Goal: Information Seeking & Learning: Understand process/instructions

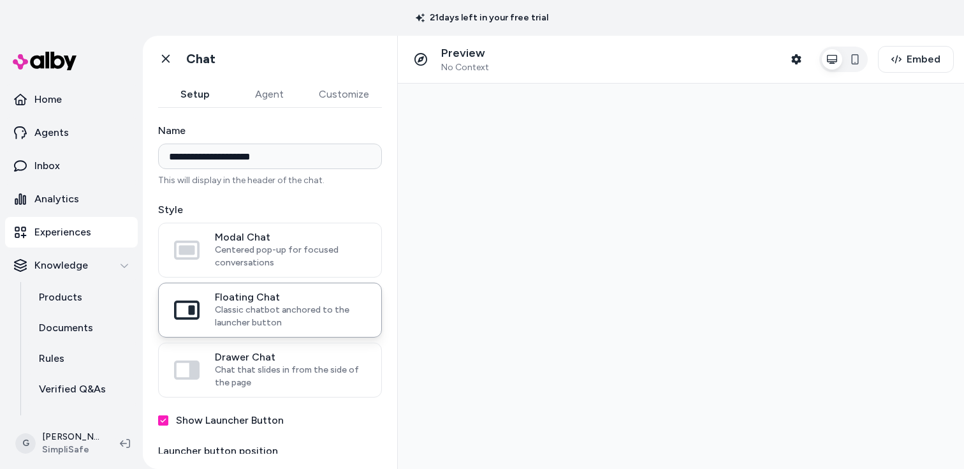
type input "**********"
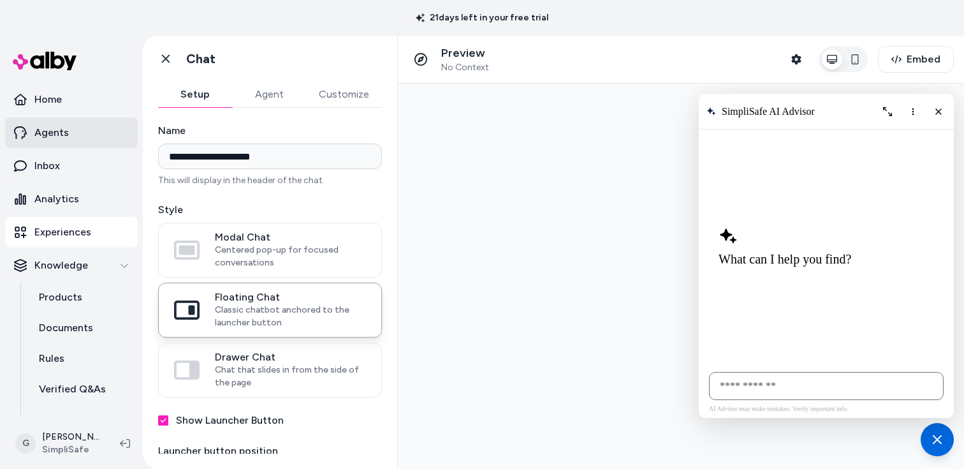
click at [96, 136] on link "Agents" at bounding box center [71, 132] width 133 height 31
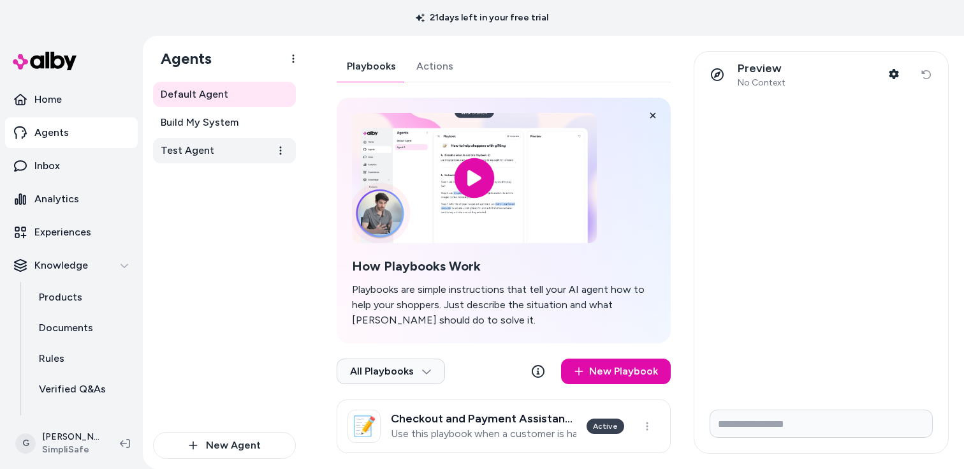
click at [201, 150] on span "Test Agent" at bounding box center [188, 150] width 54 height 15
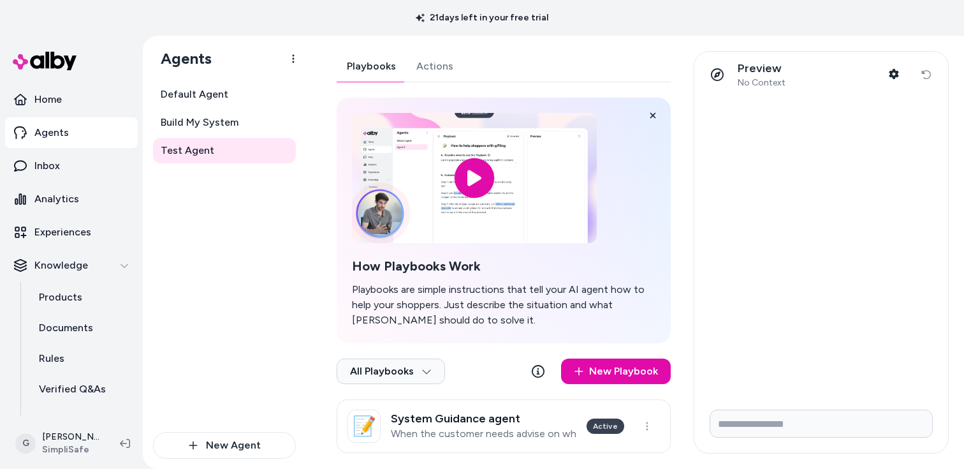
scroll to position [15, 0]
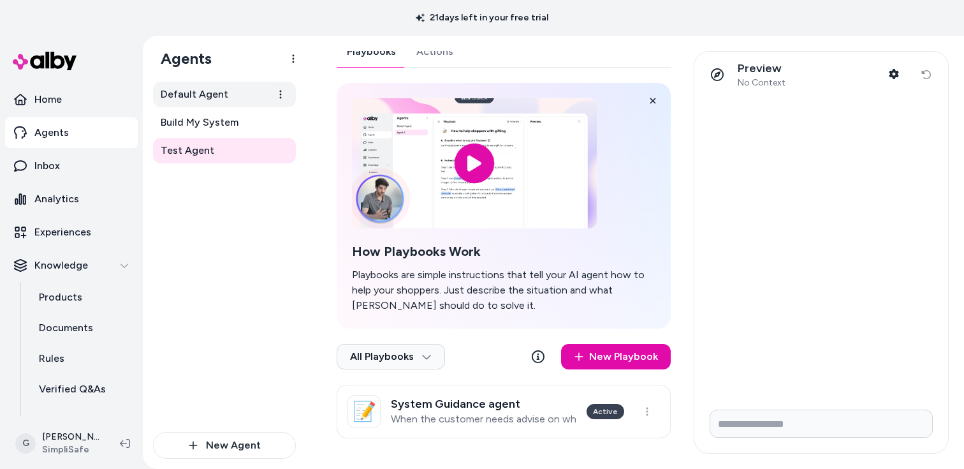
click at [246, 93] on link "Default Agent" at bounding box center [224, 95] width 143 height 26
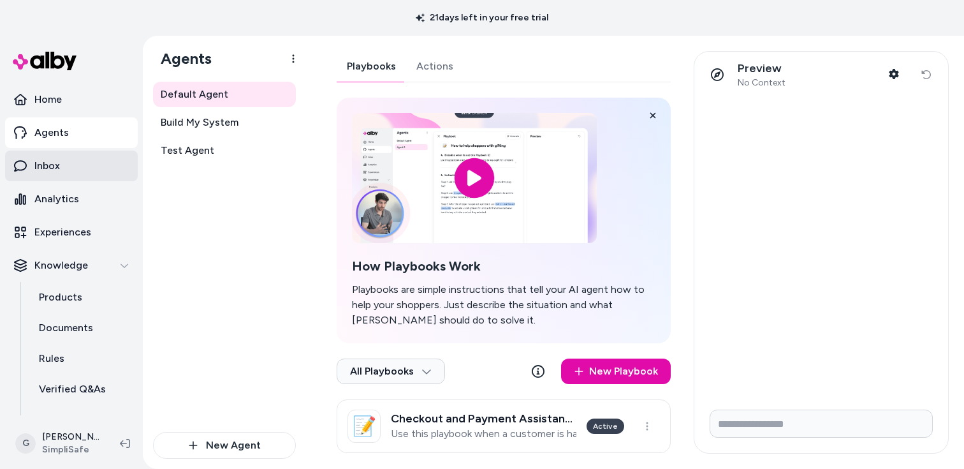
click at [94, 170] on link "Inbox" at bounding box center [71, 166] width 133 height 31
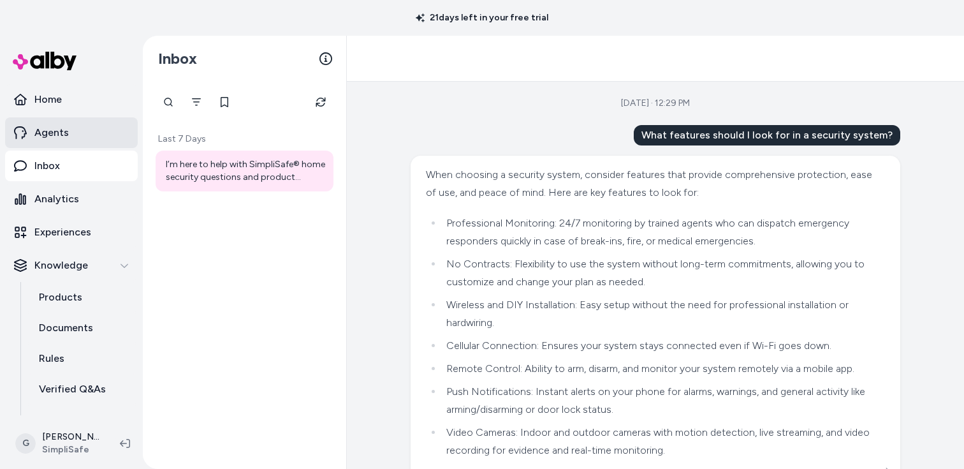
click at [94, 136] on link "Agents" at bounding box center [71, 132] width 133 height 31
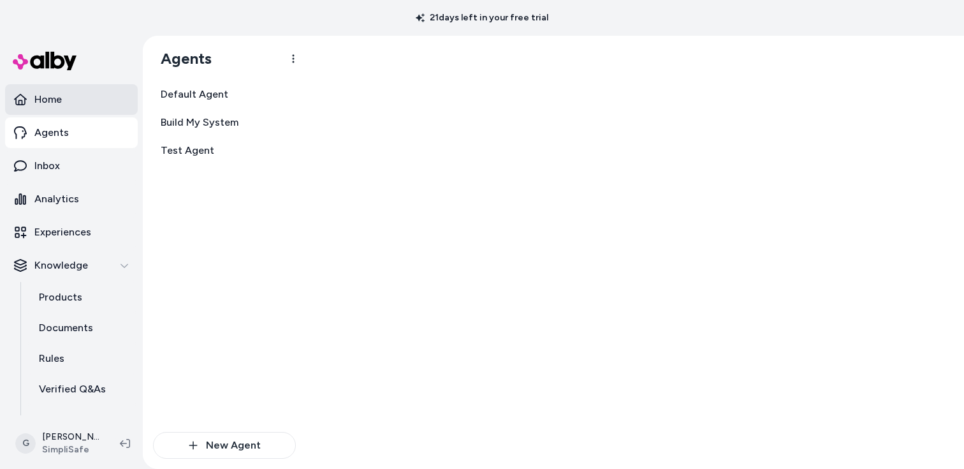
click at [89, 103] on link "Home" at bounding box center [71, 99] width 133 height 31
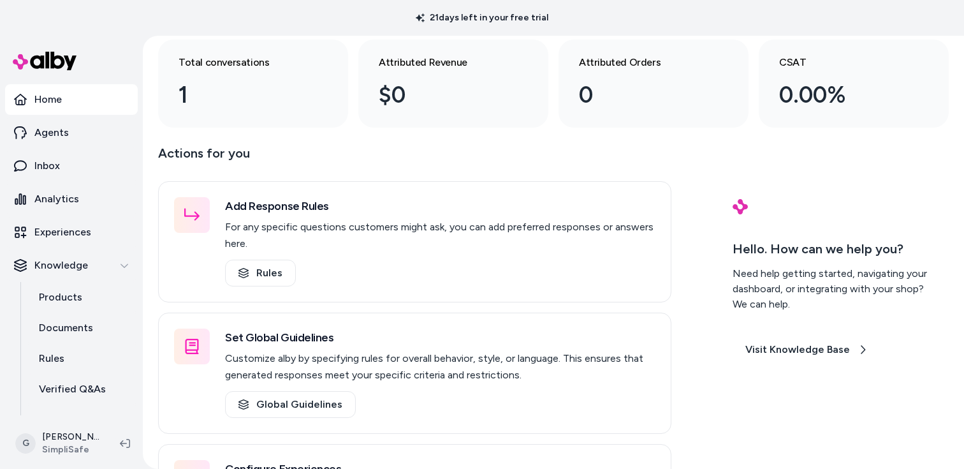
scroll to position [105, 0]
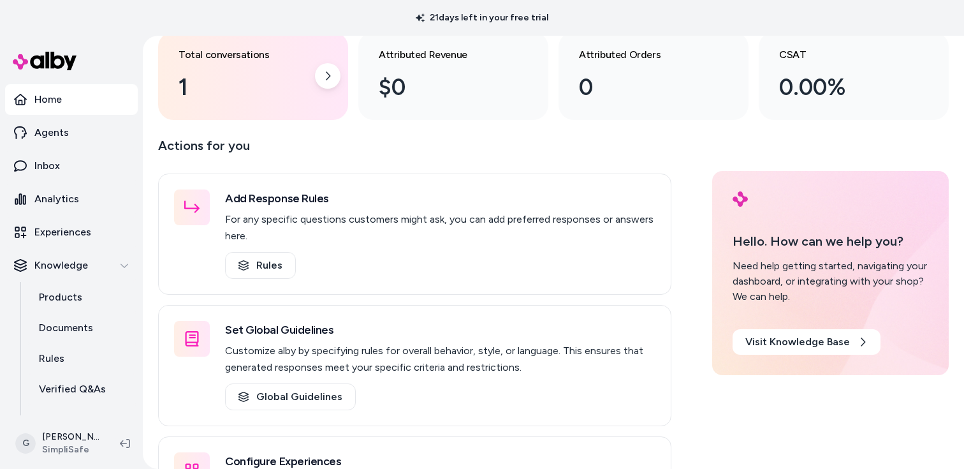
click at [197, 82] on div "1" at bounding box center [243, 87] width 129 height 34
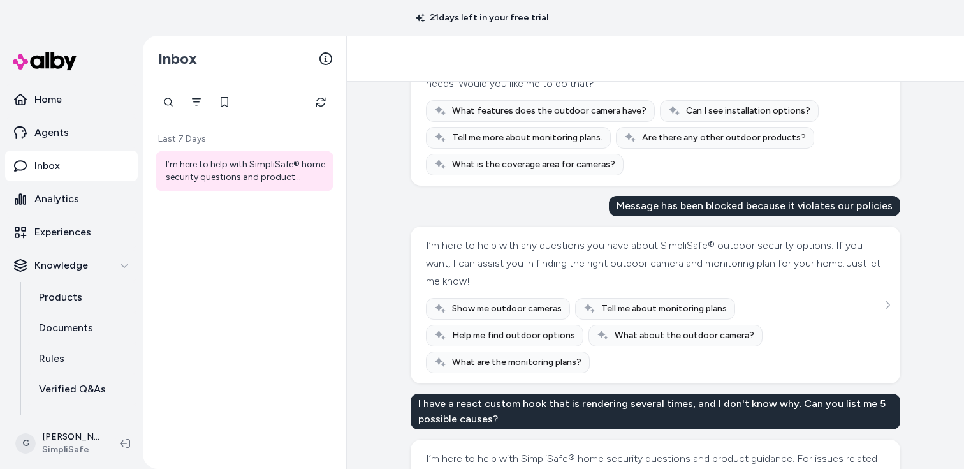
scroll to position [1965, 0]
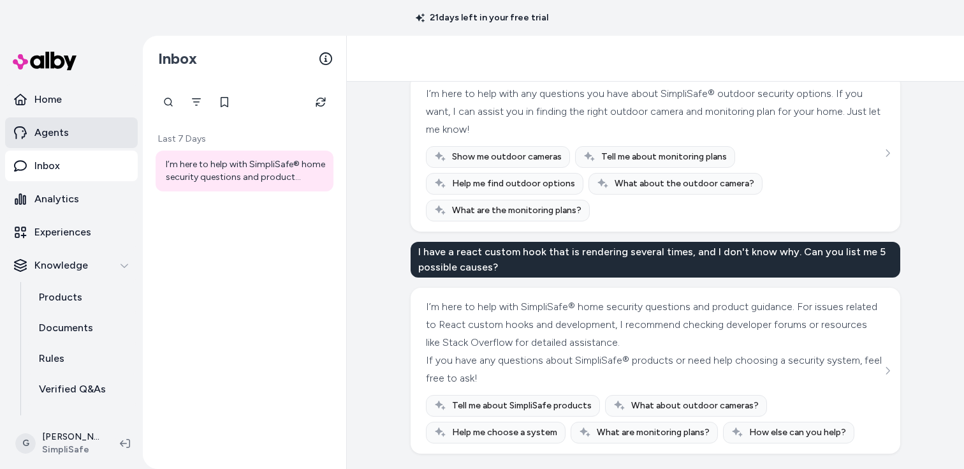
click at [89, 136] on link "Agents" at bounding box center [71, 132] width 133 height 31
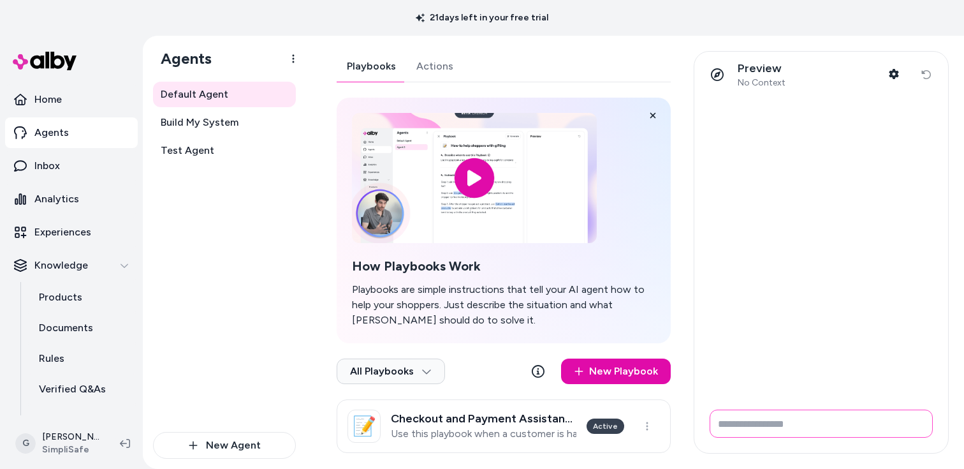
click at [754, 425] on input "Write your prompt here" at bounding box center [821, 423] width 223 height 28
type input "**********"
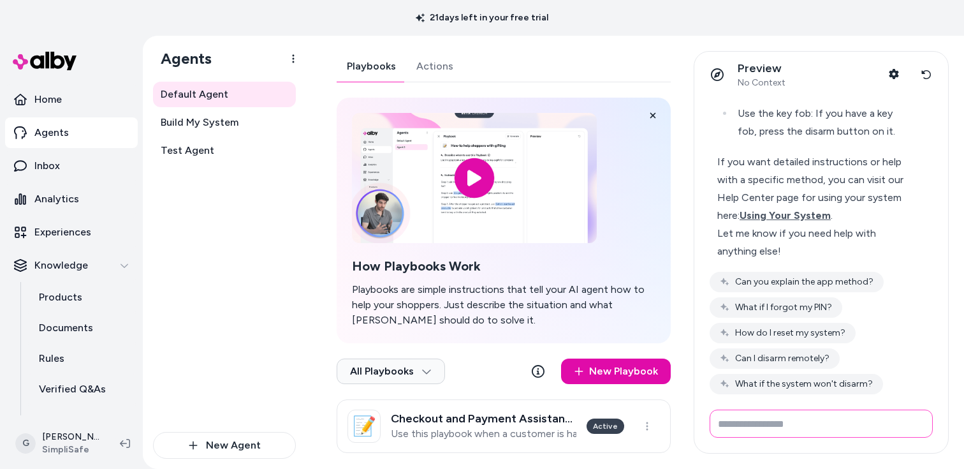
scroll to position [230, 0]
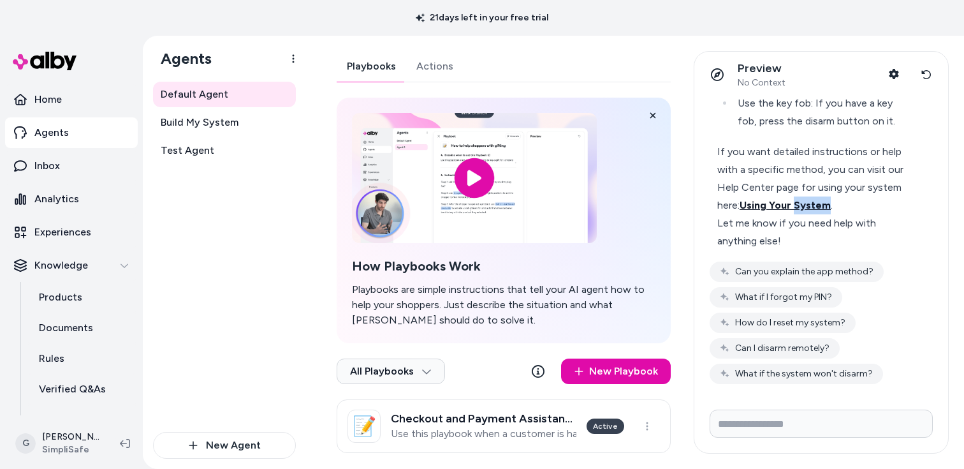
click at [808, 210] on span "Using Your System" at bounding box center [785, 205] width 91 height 12
click at [828, 416] on input "Write your prompt here" at bounding box center [821, 423] width 223 height 28
type input "**********"
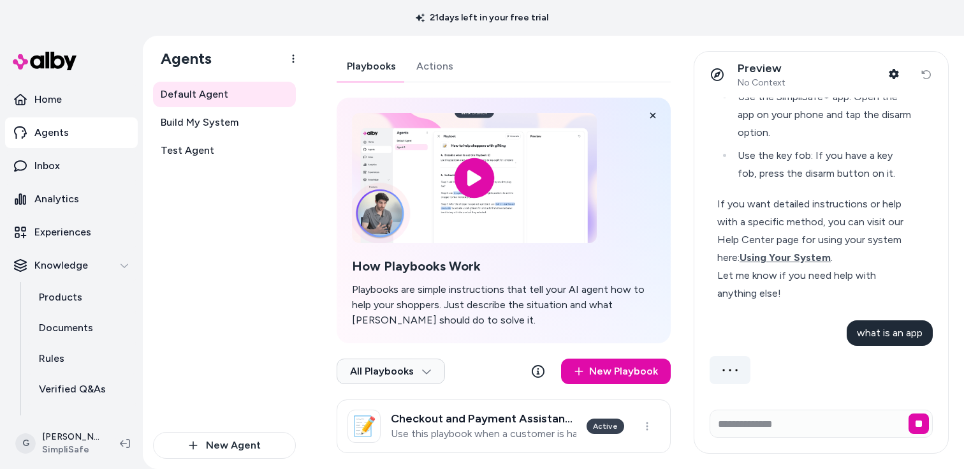
scroll to position [178, 0]
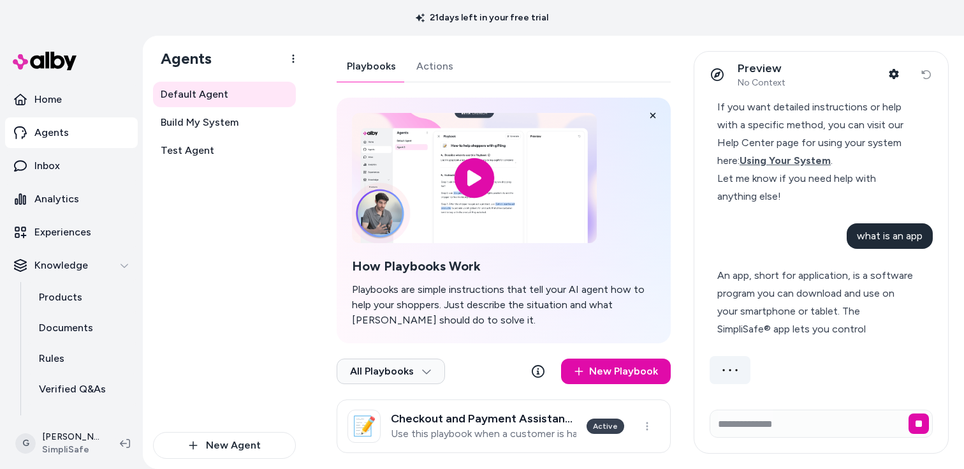
click at [842, 357] on div "Hwo do I disarm my ststem To disarm your SimpliSafe® system, you can do it easi…" at bounding box center [821, 103] width 223 height 561
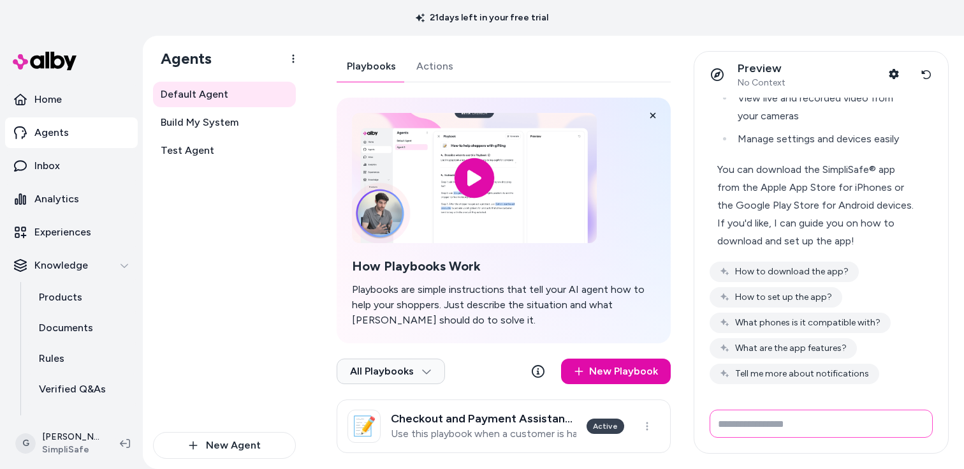
scroll to position [654, 0]
click at [851, 318] on button "What phones is it compatible with?" at bounding box center [800, 323] width 181 height 20
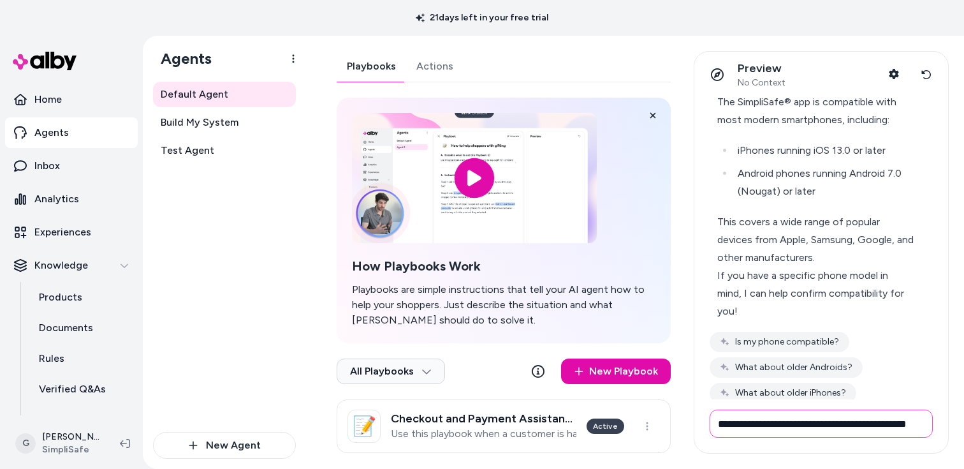
scroll to position [0, 23]
type input "**********"
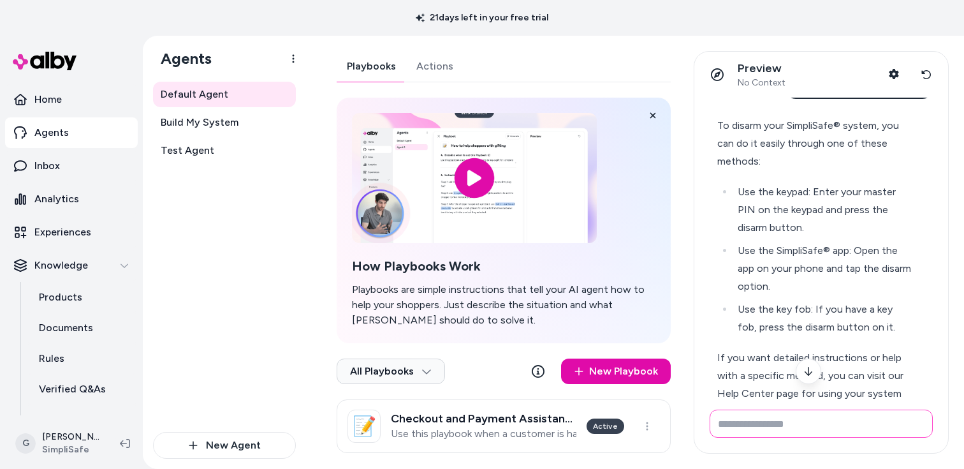
scroll to position [24, 0]
click at [934, 78] on button "Reset conversation" at bounding box center [927, 75] width 24 height 26
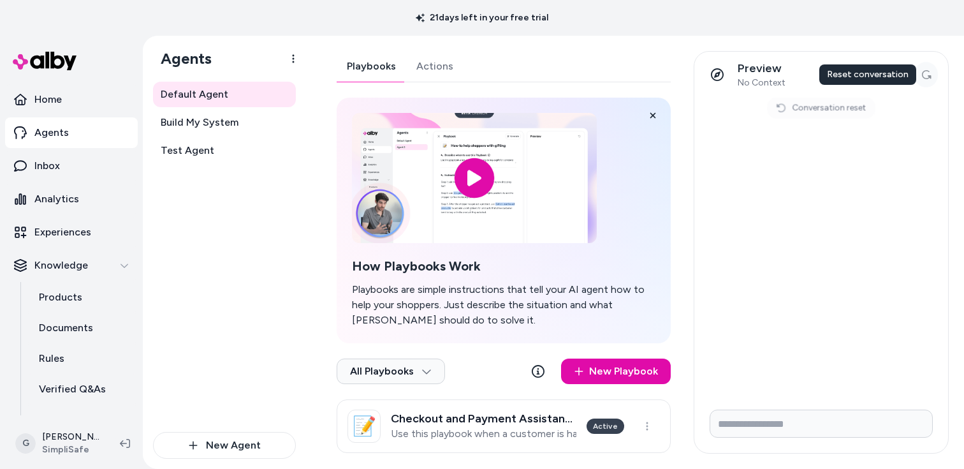
scroll to position [0, 0]
click at [827, 427] on input "Write your prompt here" at bounding box center [821, 423] width 223 height 28
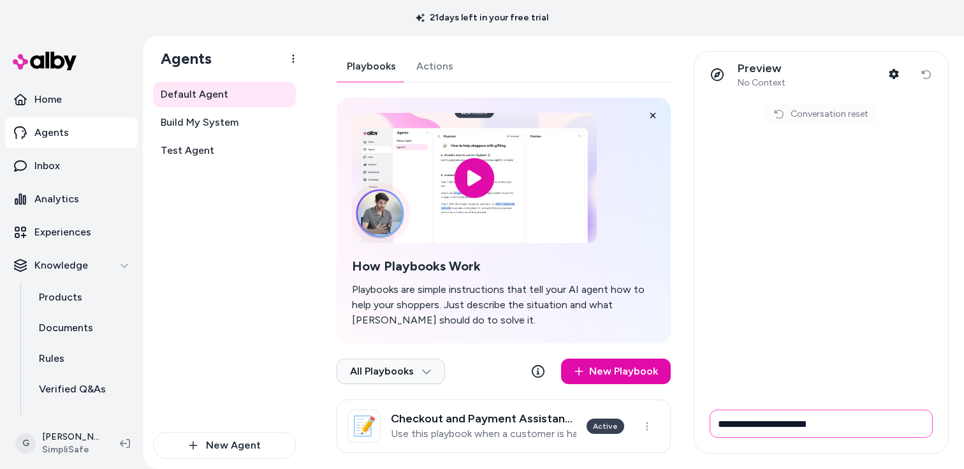
type input "**********"
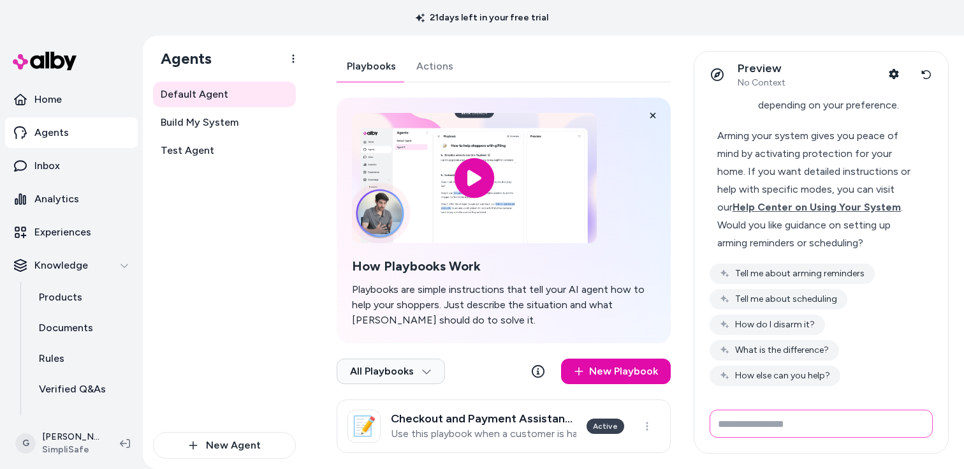
scroll to position [422, 0]
click at [751, 209] on span "Help Center on Using Your System" at bounding box center [817, 208] width 168 height 12
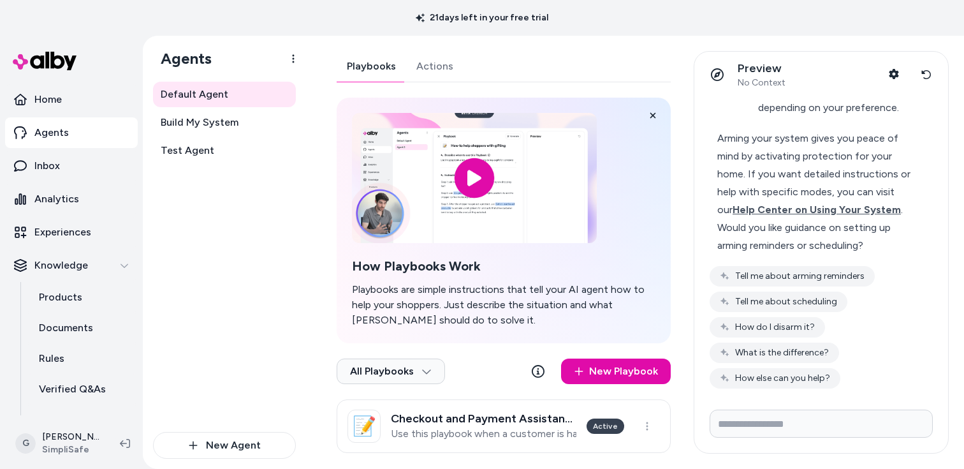
scroll to position [424, 0]
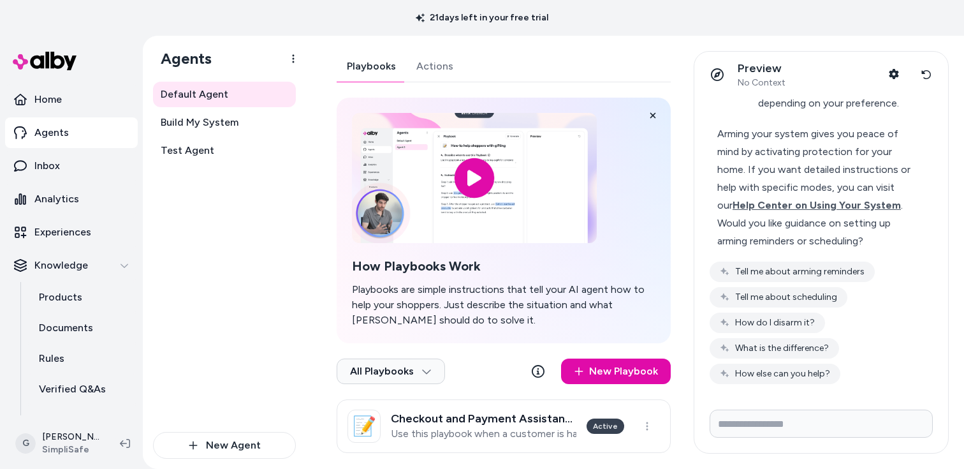
click at [881, 301] on div "Tell me about arming reminders Tell me about scheduling How do I disarm it? Wha…" at bounding box center [821, 322] width 223 height 122
click at [837, 277] on button "Tell me about arming reminders" at bounding box center [792, 271] width 165 height 20
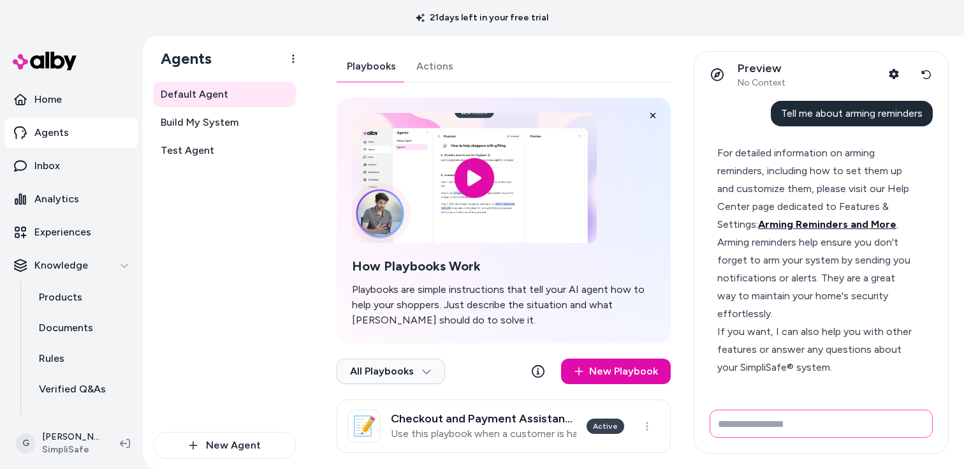
scroll to position [629, 0]
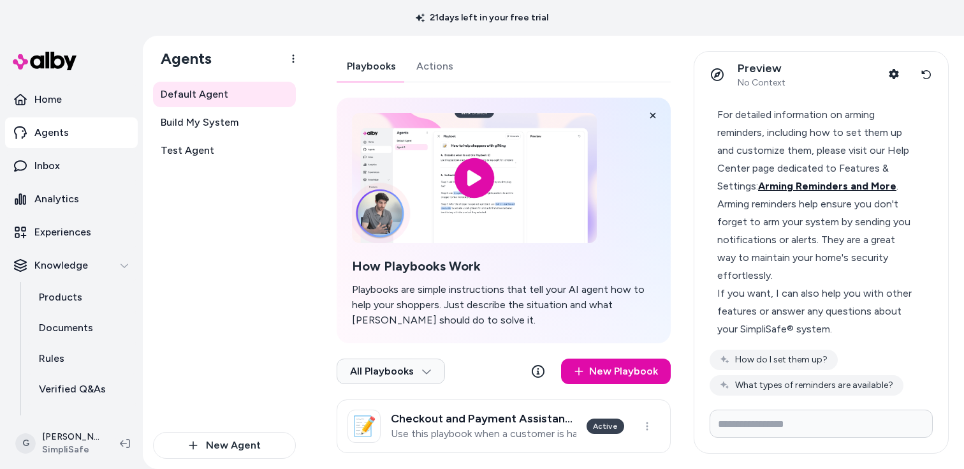
click at [807, 190] on span "Arming Reminders and More" at bounding box center [827, 186] width 138 height 12
click at [796, 362] on button "How do I set them up?" at bounding box center [774, 359] width 128 height 20
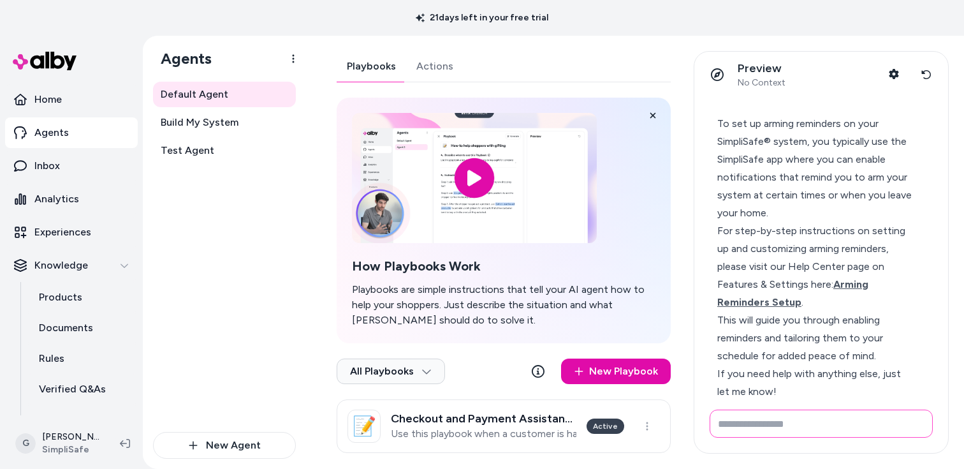
scroll to position [912, 0]
click at [757, 301] on span "Arming Reminders Setup" at bounding box center [792, 295] width 151 height 30
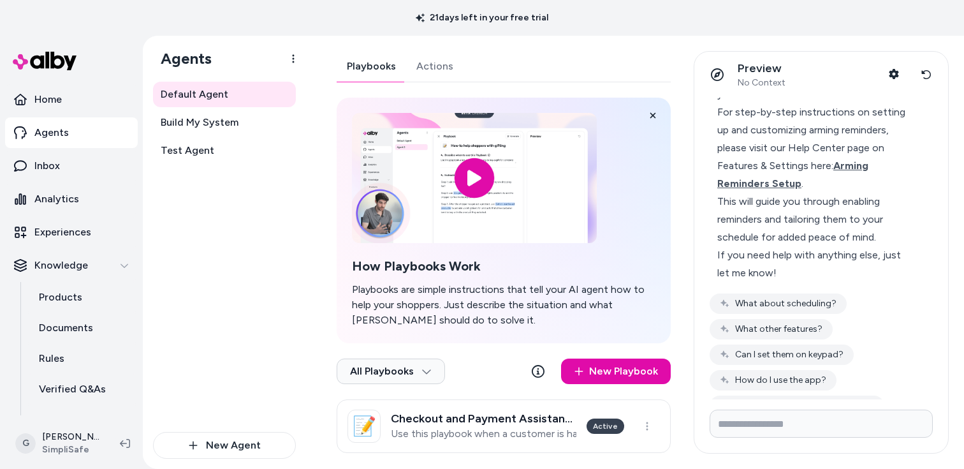
scroll to position [1064, 0]
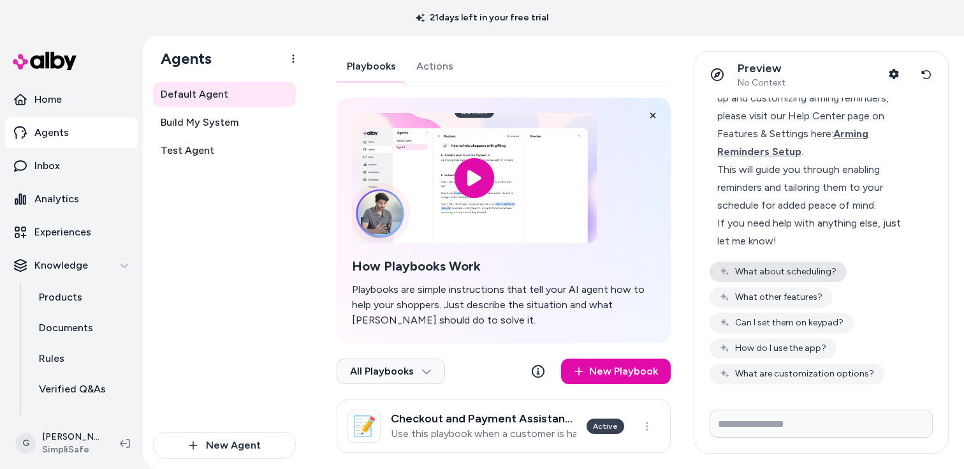
click at [790, 267] on button "What about scheduling?" at bounding box center [778, 271] width 137 height 20
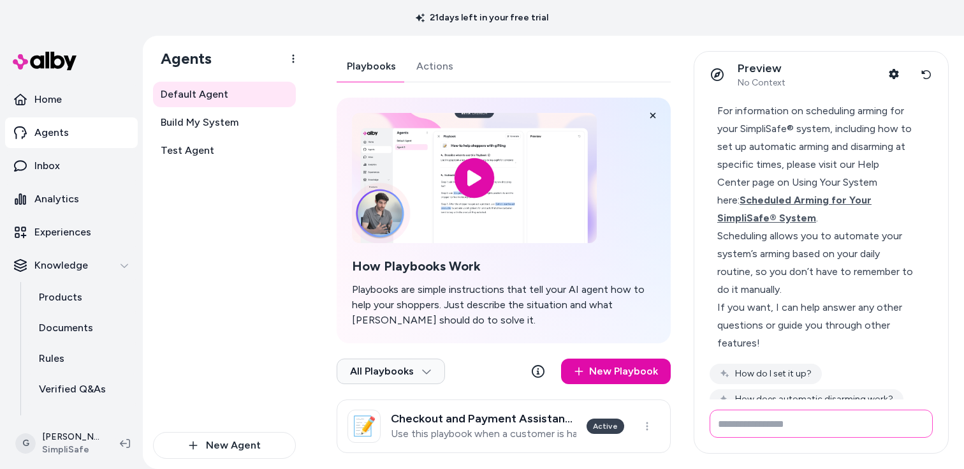
scroll to position [1358, 0]
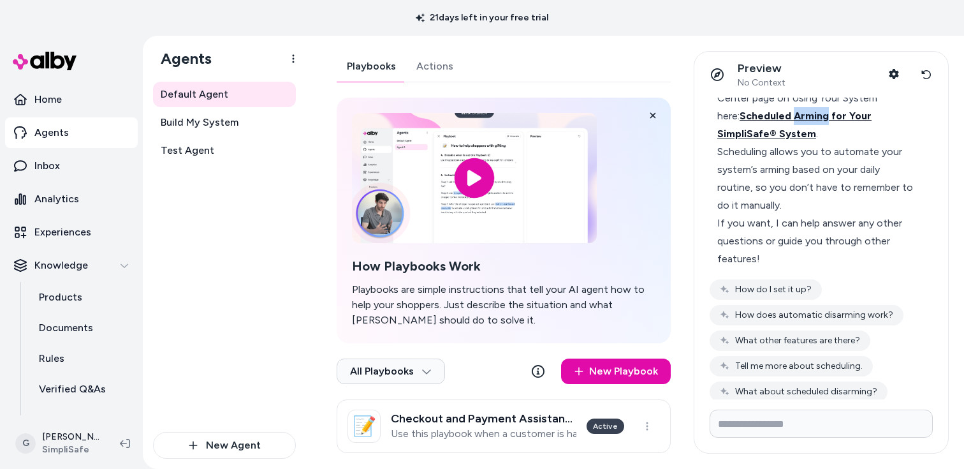
click at [768, 114] on span "Scheduled Arming for Your SimpliSafe® System" at bounding box center [794, 125] width 154 height 30
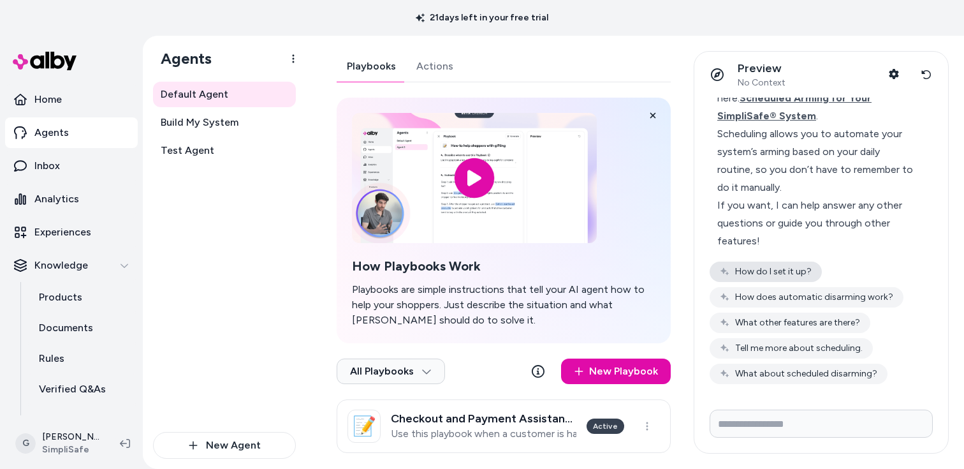
click at [773, 261] on button "How do I set it up?" at bounding box center [766, 271] width 112 height 20
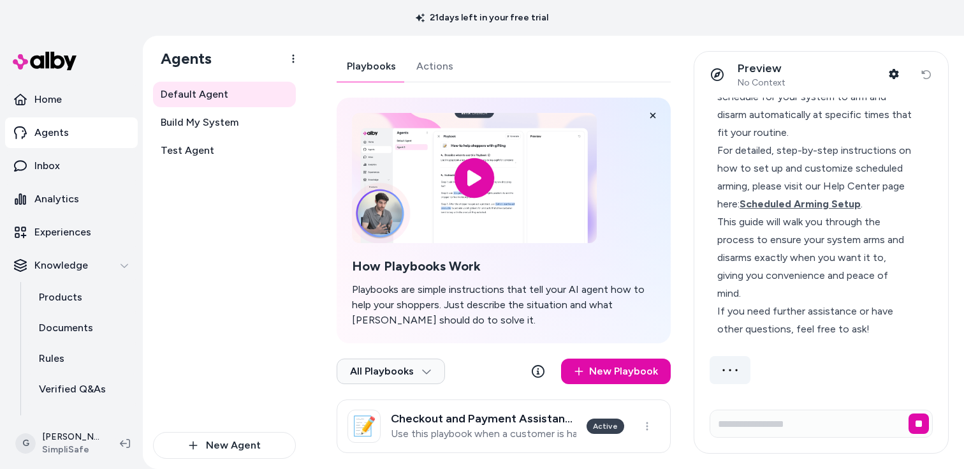
scroll to position [1614, 0]
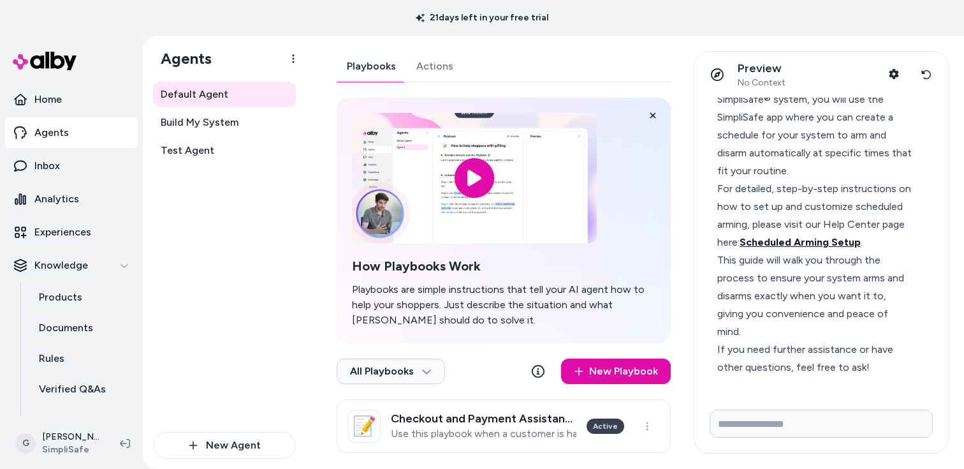
click at [763, 242] on div "To set up scheduled arming on your SimpliSafe® system, you will use the SimpliS…" at bounding box center [815, 225] width 197 height 304
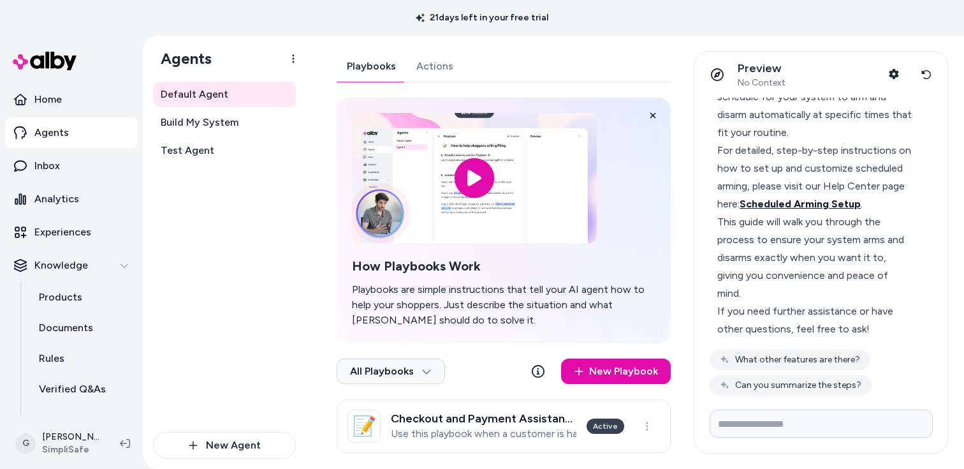
click at [763, 205] on span "Scheduled Arming Setup" at bounding box center [800, 204] width 121 height 12
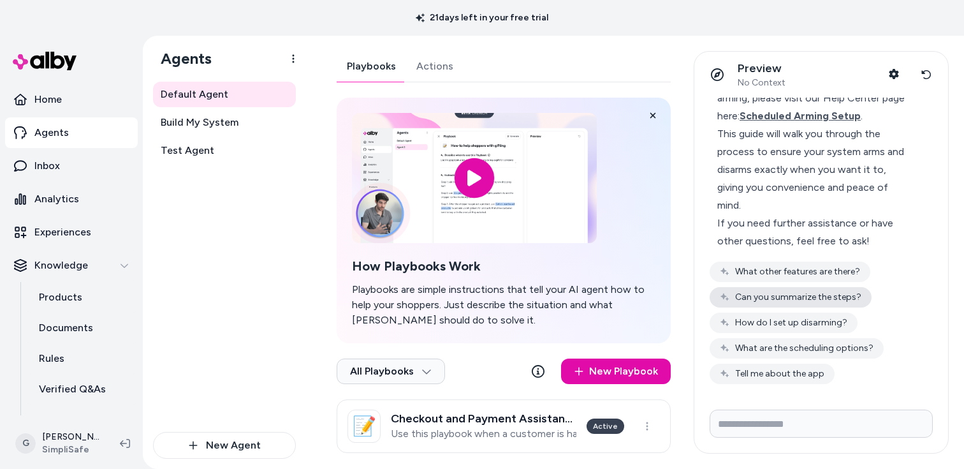
click at [820, 290] on button "Can you summarize the steps?" at bounding box center [791, 297] width 162 height 20
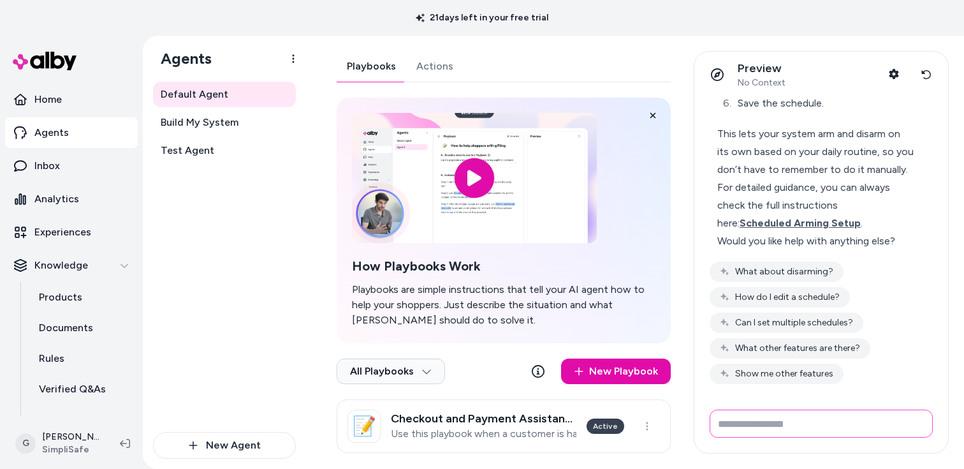
scroll to position [2263, 0]
click at [781, 223] on span "Scheduled Arming Setup" at bounding box center [800, 223] width 121 height 12
click at [849, 424] on input "Write your prompt here" at bounding box center [821, 423] width 223 height 28
type input "**********"
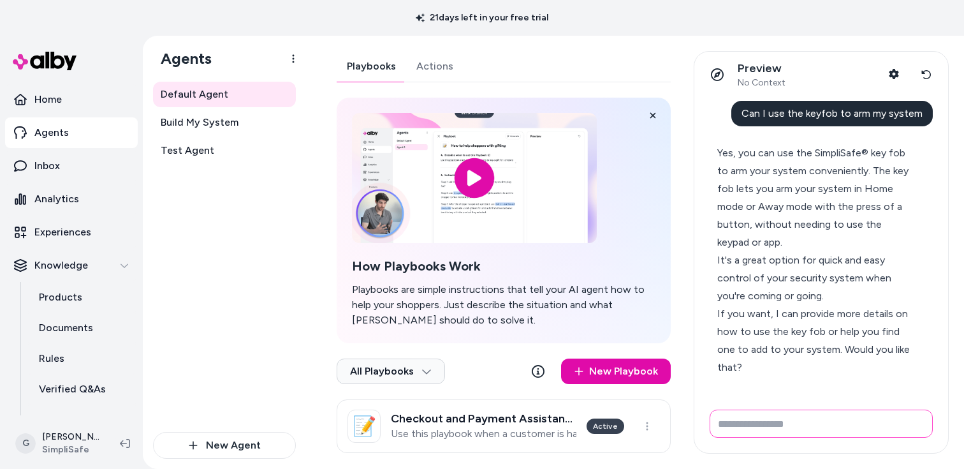
scroll to position [2469, 0]
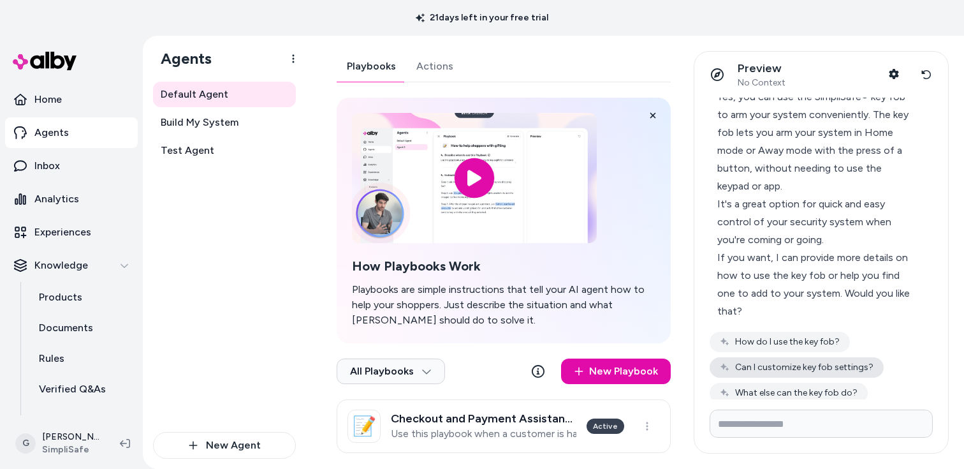
click at [813, 378] on button "Can I customize key fob settings?" at bounding box center [797, 367] width 174 height 20
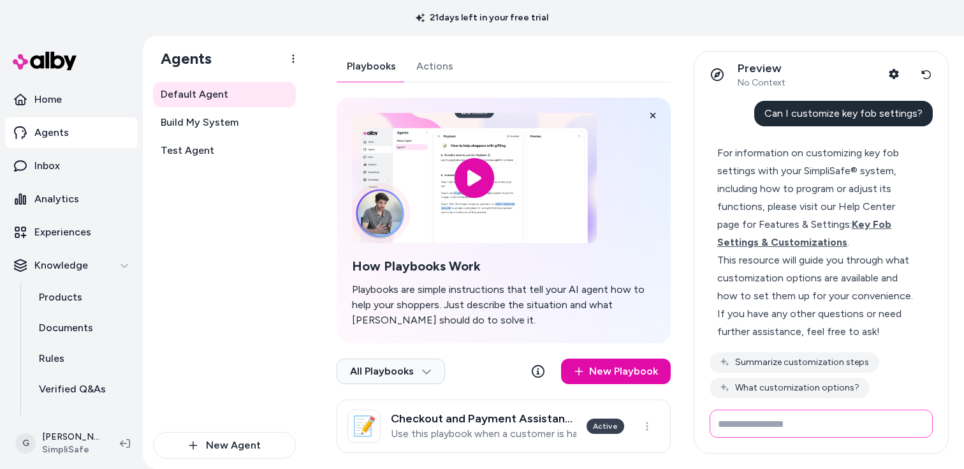
scroll to position [2744, 0]
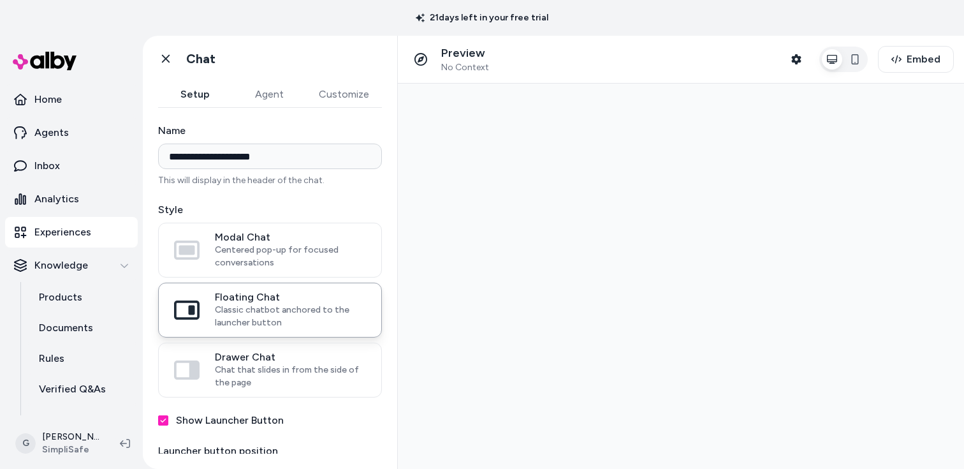
type input "**********"
